Goal: Register for event/course

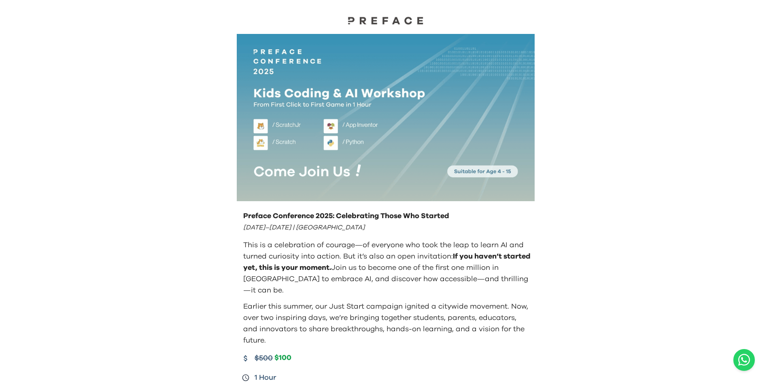
click at [429, 214] on p "Preface Conference 2025: Celebrating Those Who Started" at bounding box center [387, 216] width 288 height 11
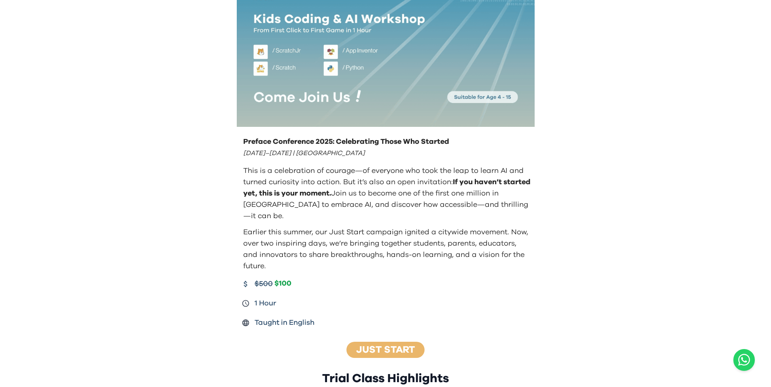
scroll to position [167, 0]
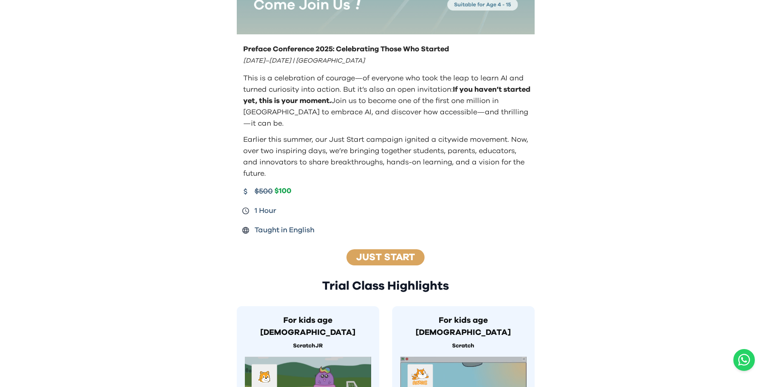
click at [385, 253] on link "Just Start" at bounding box center [385, 258] width 59 height 10
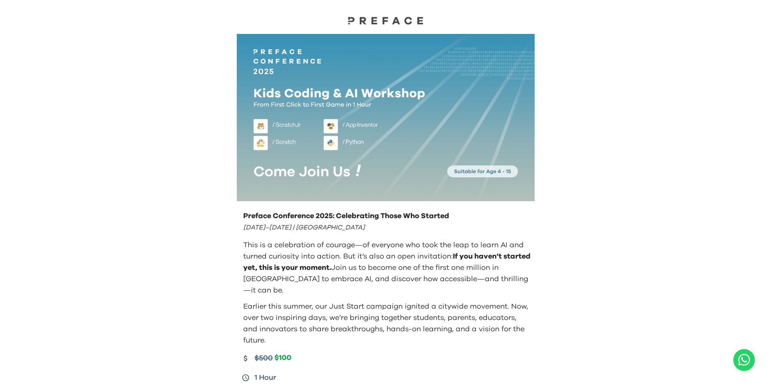
click at [290, 50] on img at bounding box center [386, 117] width 298 height 167
